Goal: Transaction & Acquisition: Book appointment/travel/reservation

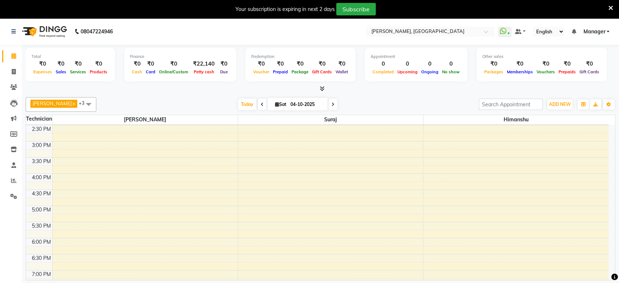
scroll to position [191, 0]
click at [75, 209] on div "8:00 AM 8:30 AM 9:00 AM 9:30 AM 10:00 AM 10:30 AM 11:00 AM 11:30 AM 12:00 PM 12…" at bounding box center [317, 191] width 583 height 516
select select "31755"
select select "tentative"
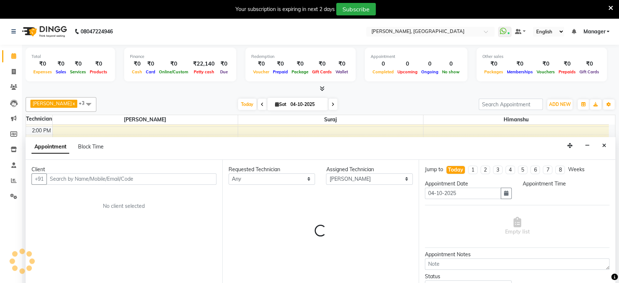
scroll to position [9, 0]
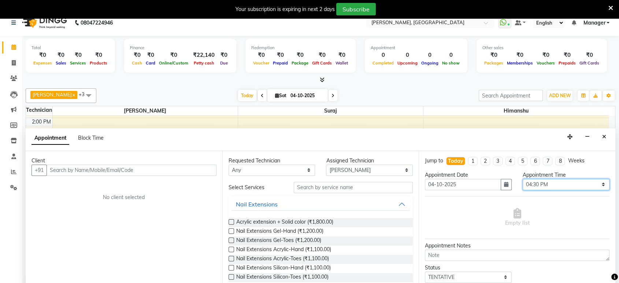
click at [598, 184] on select "Select 09:00 AM 09:15 AM 09:30 AM 09:45 AM 10:00 AM 10:15 AM 10:30 AM 10:45 AM …" at bounding box center [566, 184] width 87 height 11
select select "900"
click at [523, 179] on select "Select 09:00 AM 09:15 AM 09:30 AM 09:45 AM 10:00 AM 10:15 AM 10:30 AM 10:45 AM …" at bounding box center [566, 184] width 87 height 11
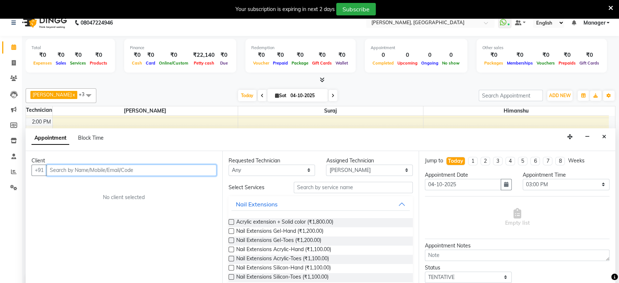
click at [138, 167] on input "text" at bounding box center [132, 170] width 170 height 11
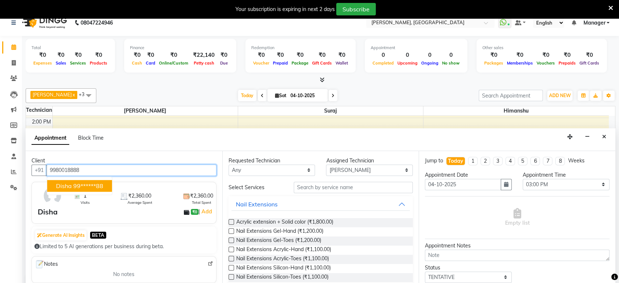
click at [82, 190] on button "Disha 99******88" at bounding box center [79, 186] width 65 height 12
type input "99******88"
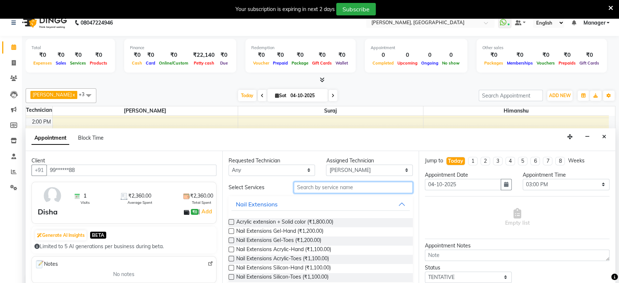
click at [307, 188] on input "text" at bounding box center [353, 187] width 119 height 11
click at [234, 221] on label at bounding box center [231, 221] width 5 height 5
click at [233, 221] on input "checkbox" at bounding box center [231, 222] width 5 height 5
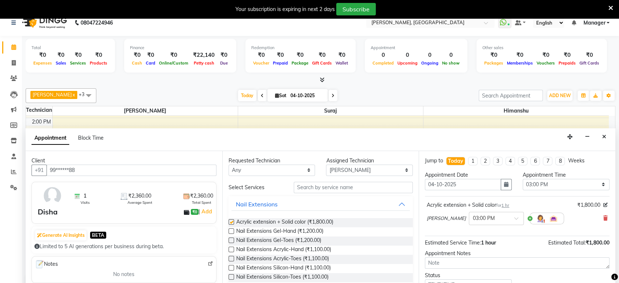
checkbox input "false"
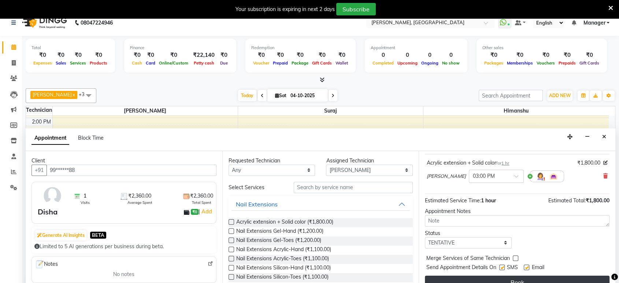
click at [591, 279] on button "Book" at bounding box center [517, 282] width 185 height 13
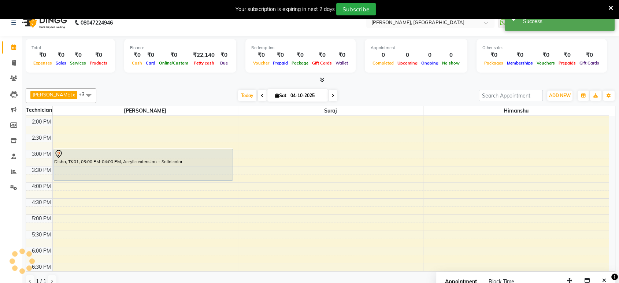
scroll to position [0, 0]
